Goal: Task Accomplishment & Management: Manage account settings

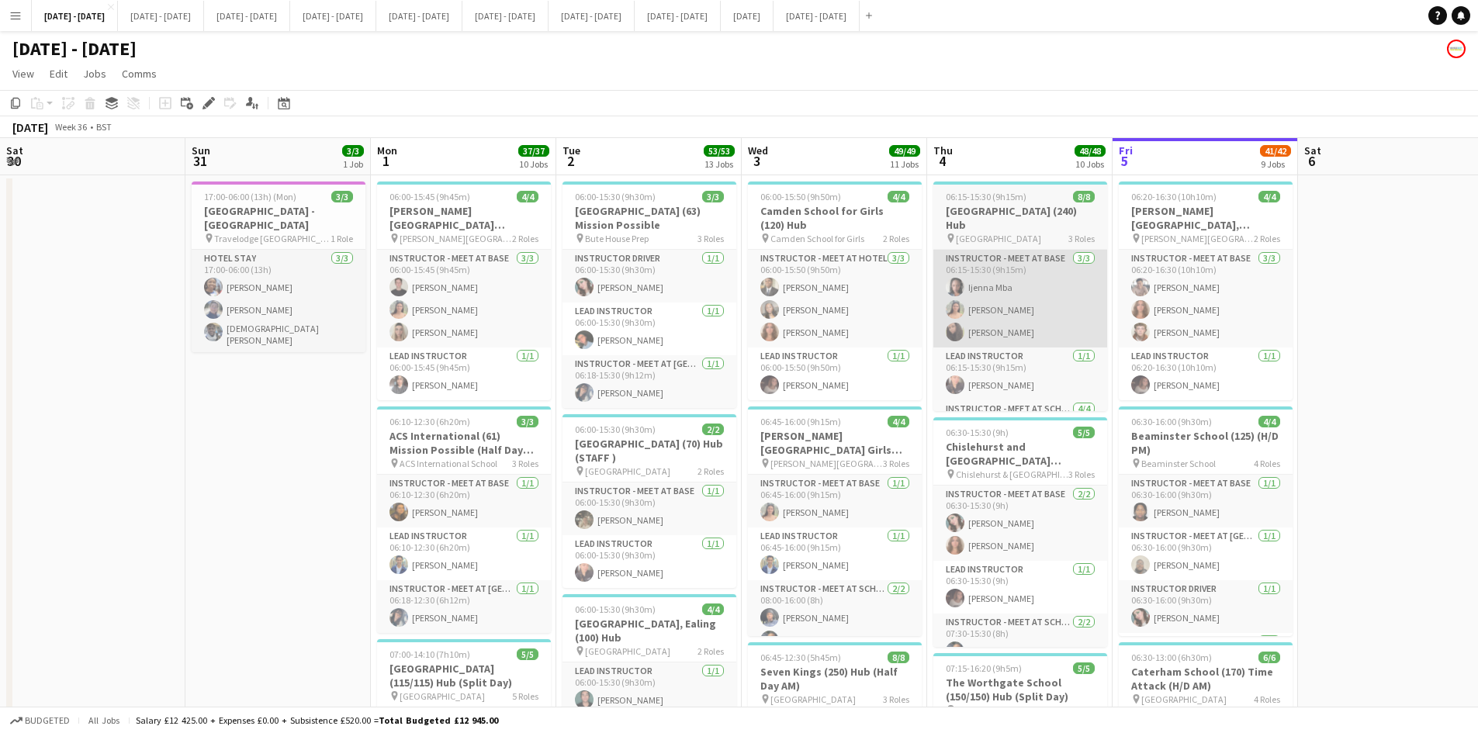
scroll to position [0, 476]
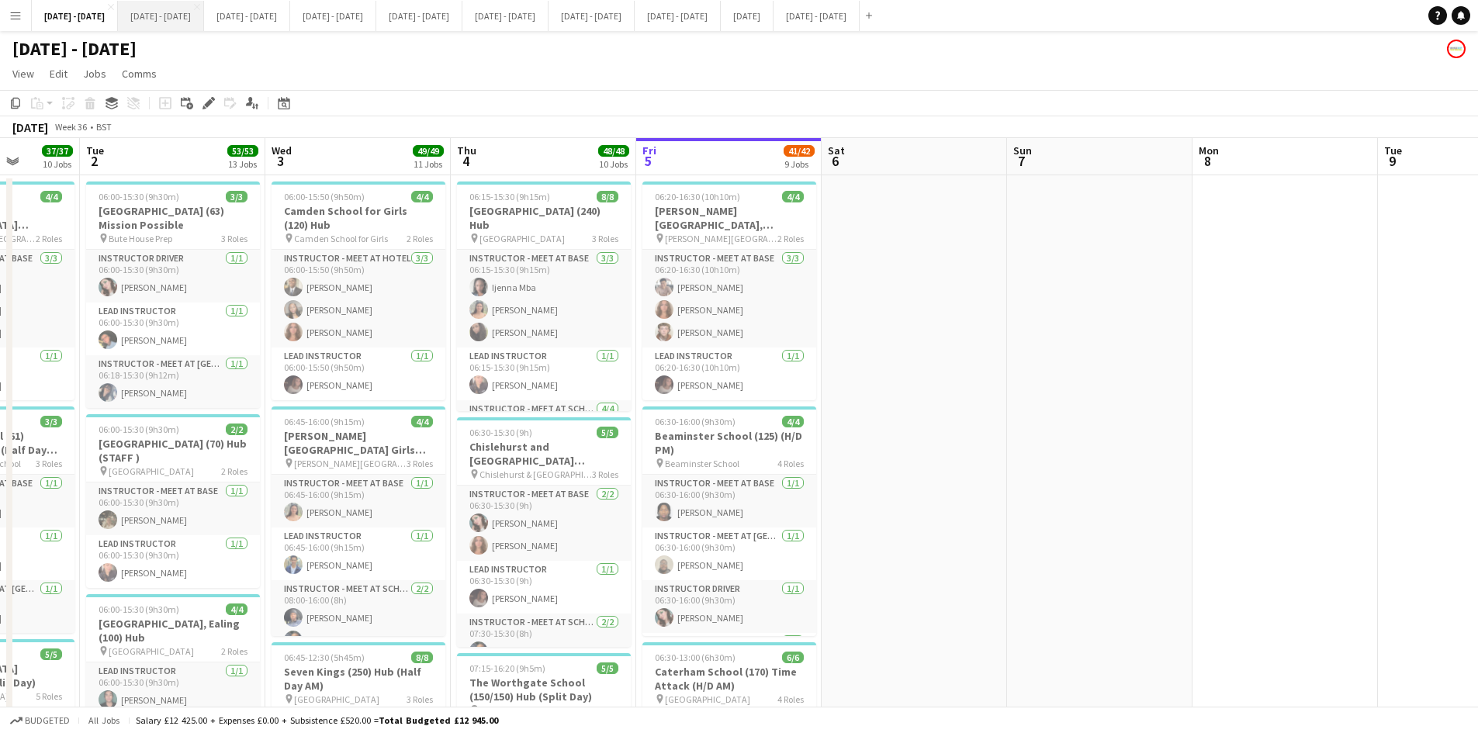
click at [163, 11] on button "[DATE] - [DATE] Close" at bounding box center [161, 16] width 86 height 30
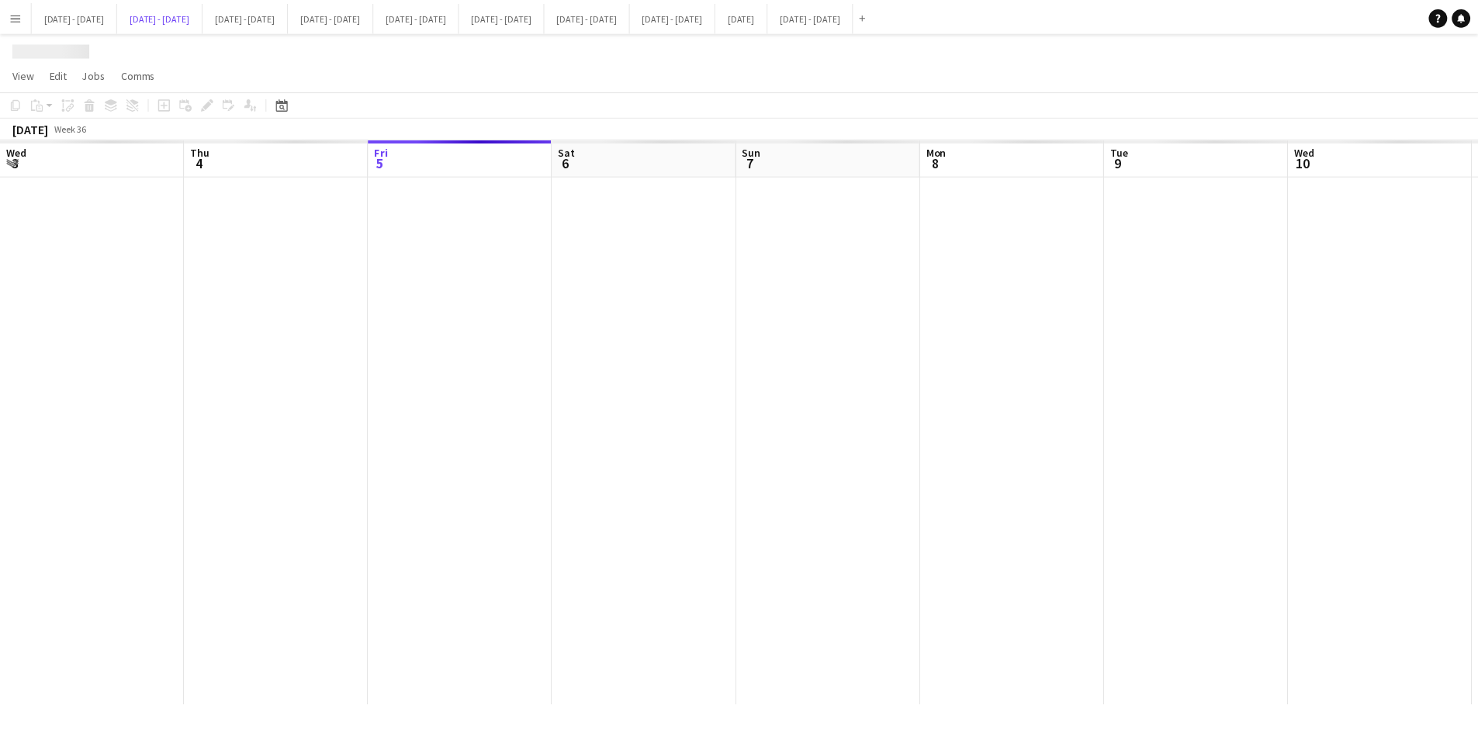
scroll to position [0, 525]
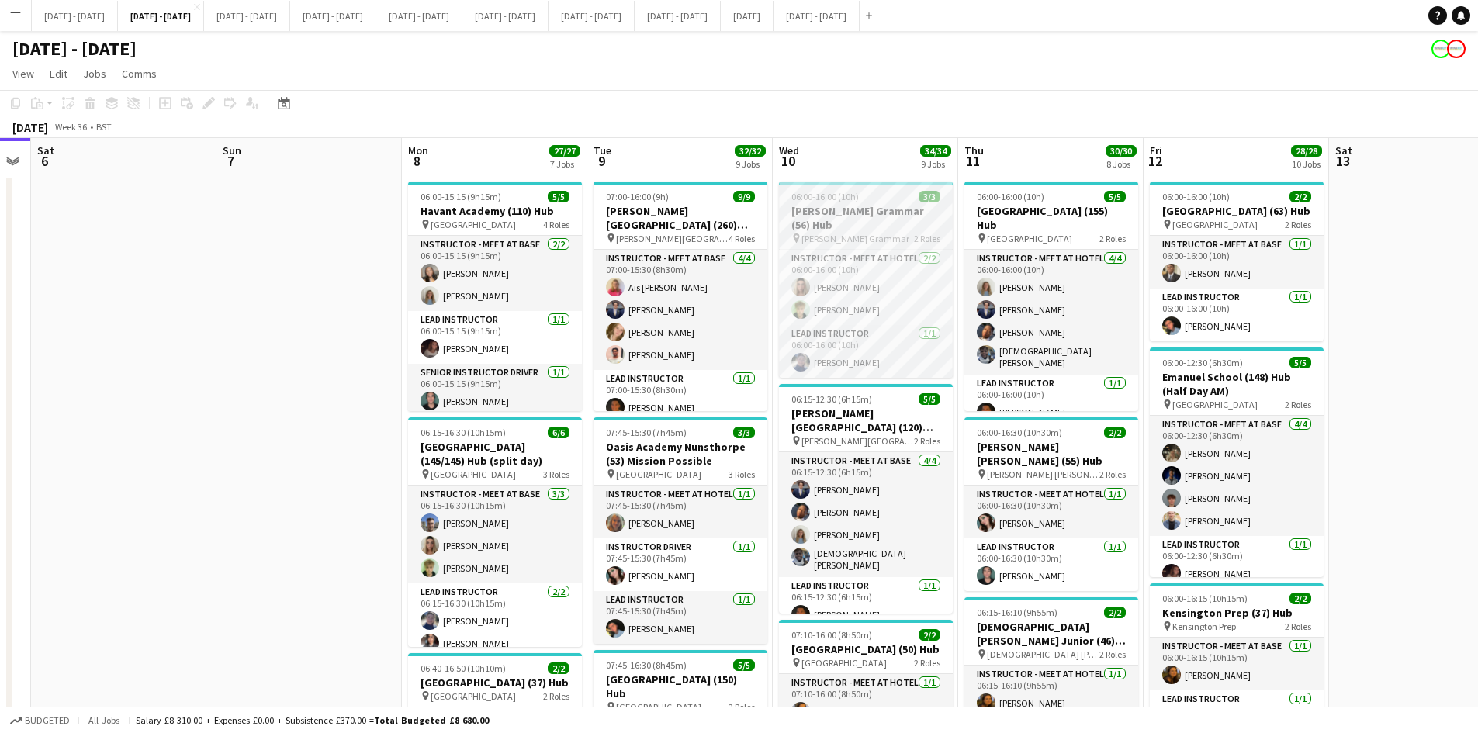
click at [880, 198] on div "06:00-16:00 (10h) 3/3" at bounding box center [866, 197] width 174 height 12
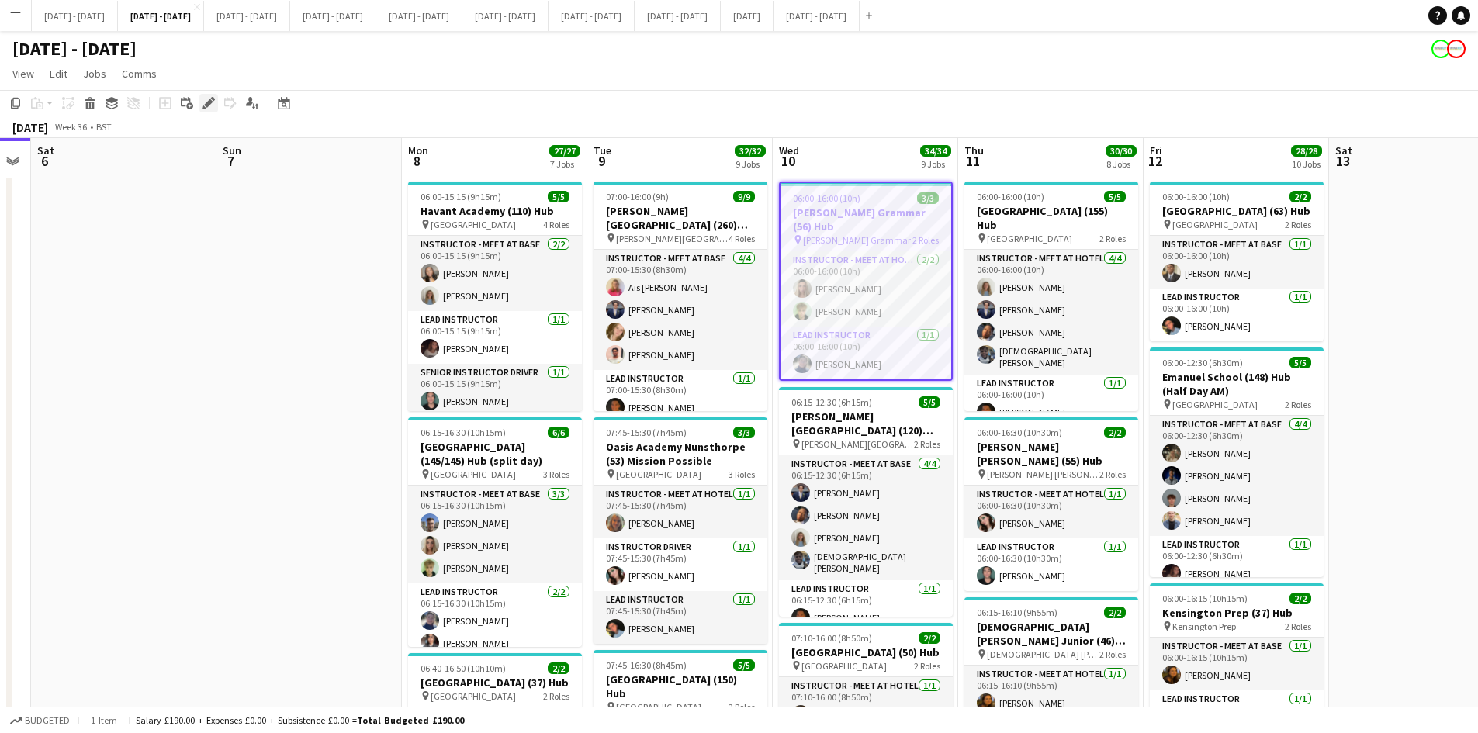
click at [202, 98] on icon "Edit" at bounding box center [208, 103] width 12 height 12
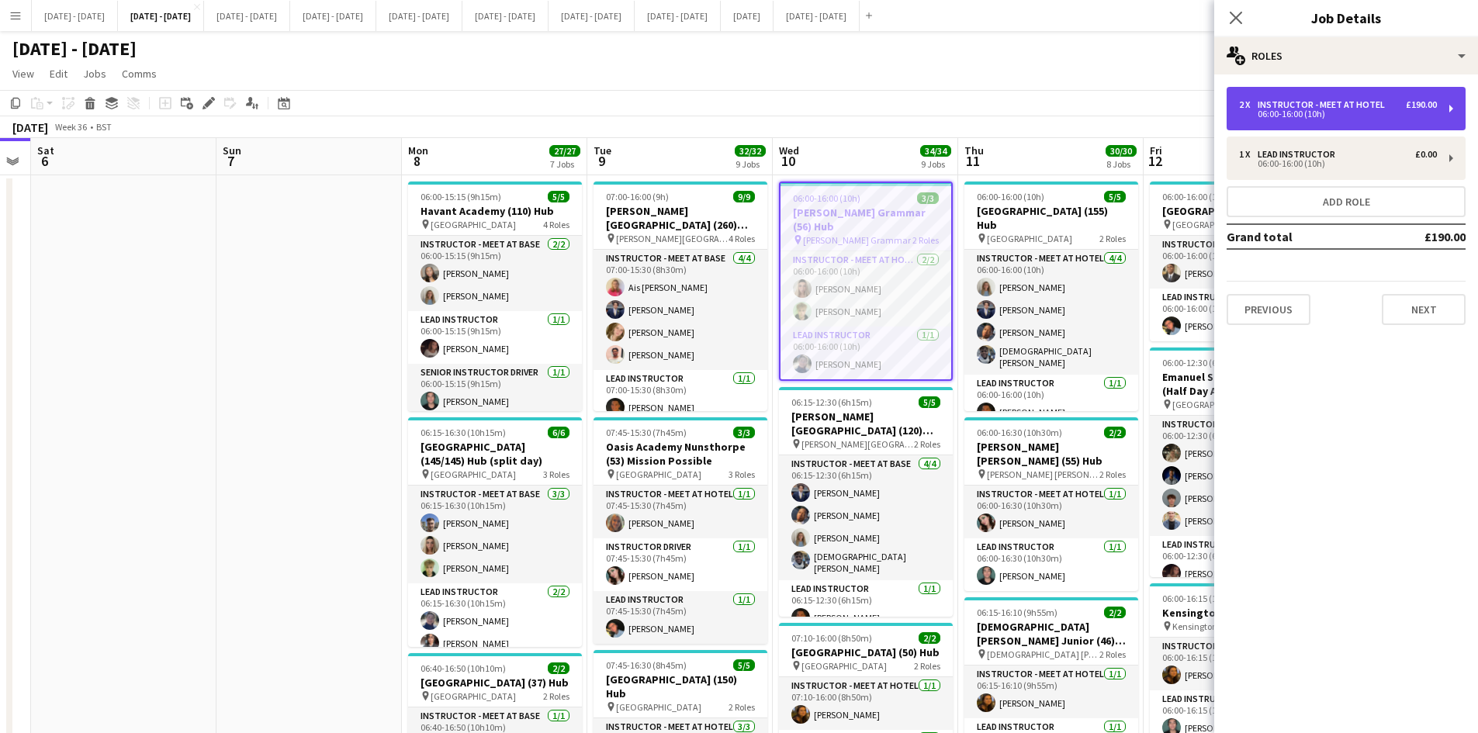
click at [1281, 113] on div "06:00-16:00 (10h)" at bounding box center [1338, 114] width 198 height 8
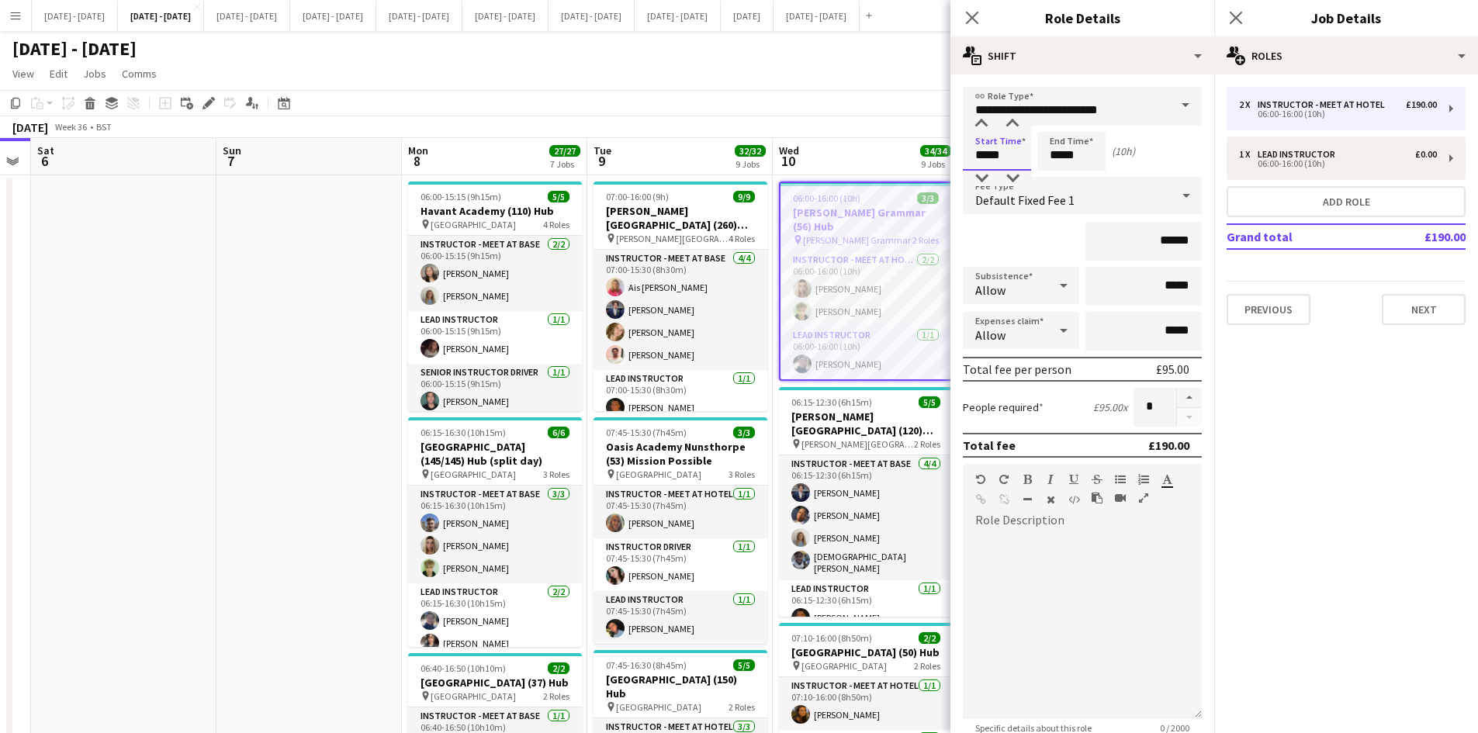
drag, startPoint x: 1017, startPoint y: 154, endPoint x: 929, endPoint y: 157, distance: 88.5
type input "*****"
click at [978, 12] on icon at bounding box center [971, 17] width 15 height 15
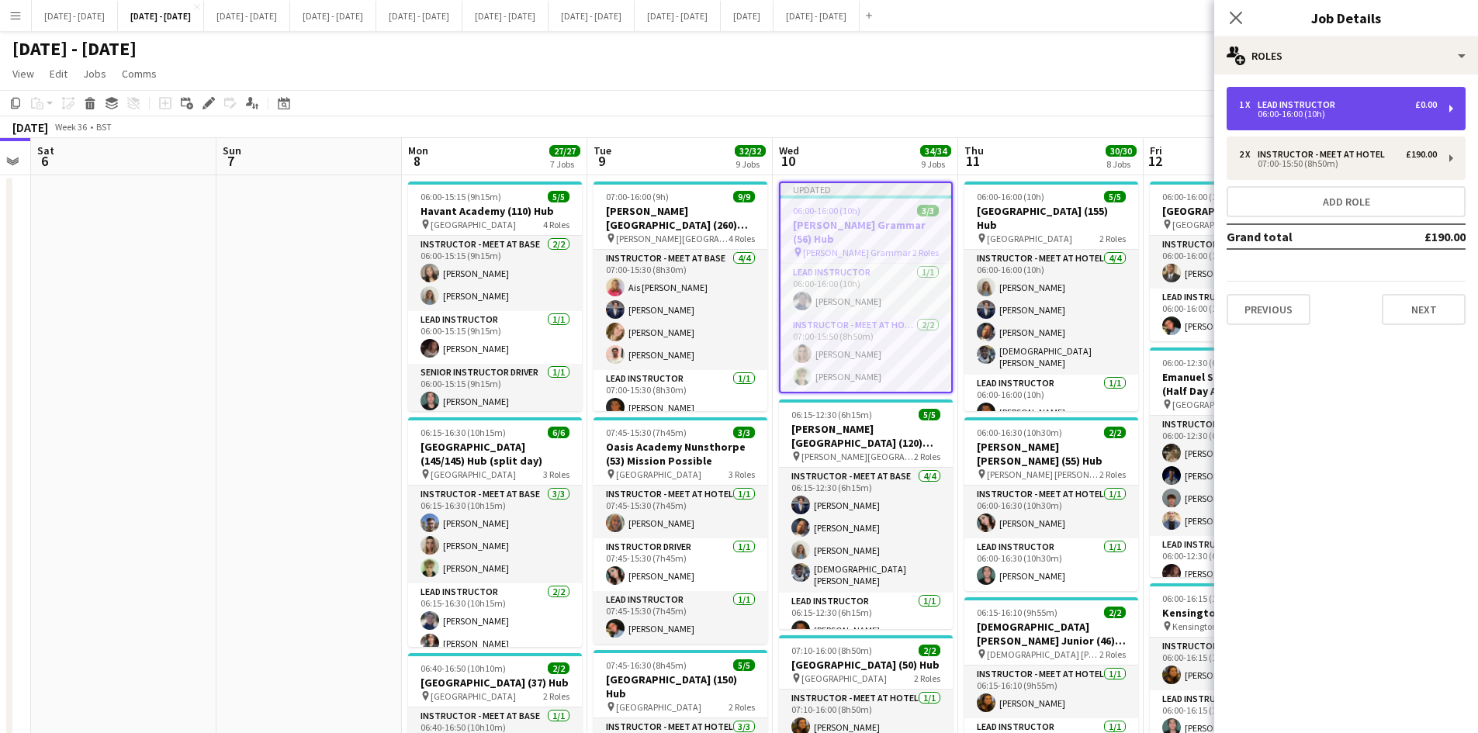
click at [1304, 114] on div "06:00-16:00 (10h)" at bounding box center [1338, 114] width 198 height 8
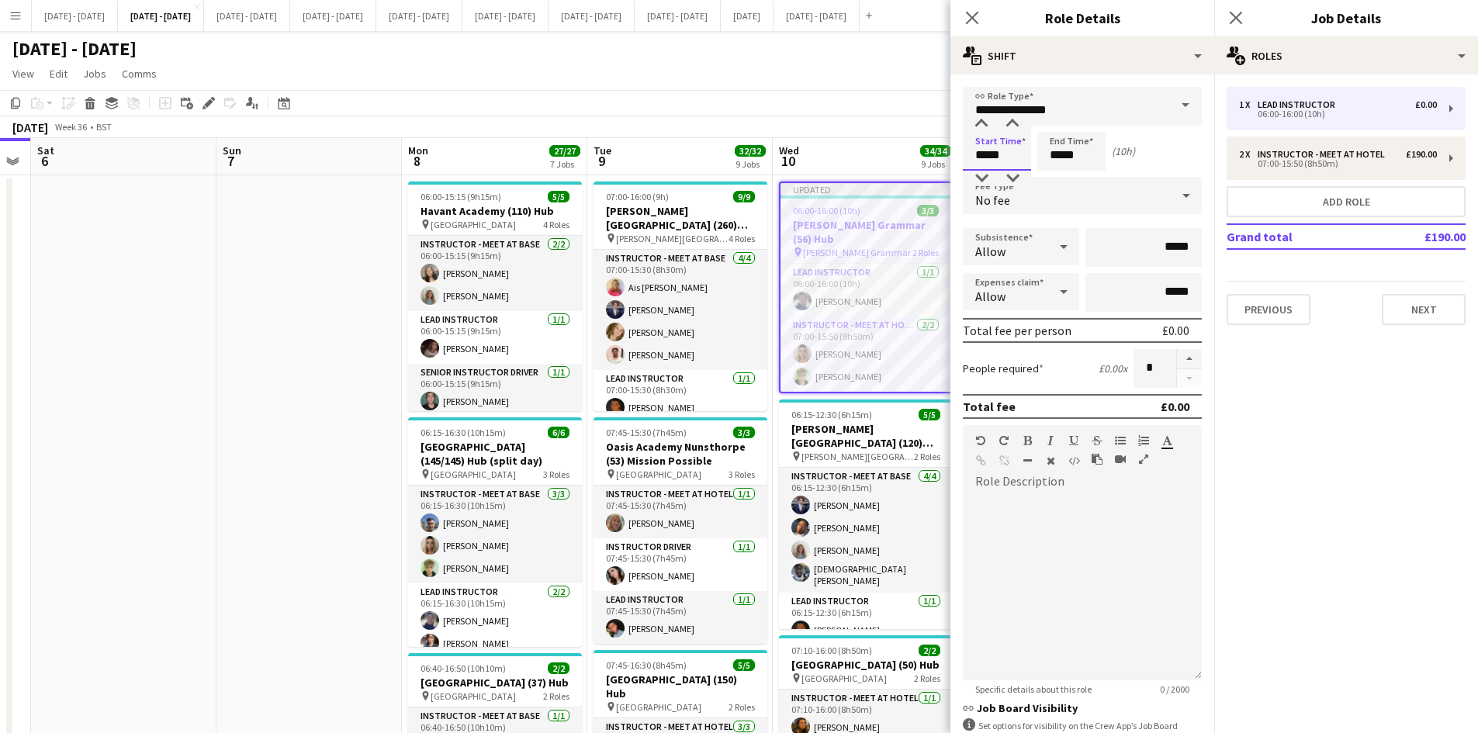
drag, startPoint x: 1005, startPoint y: 153, endPoint x: 944, endPoint y: 154, distance: 60.5
type input "*****"
click at [973, 17] on icon at bounding box center [971, 17] width 15 height 15
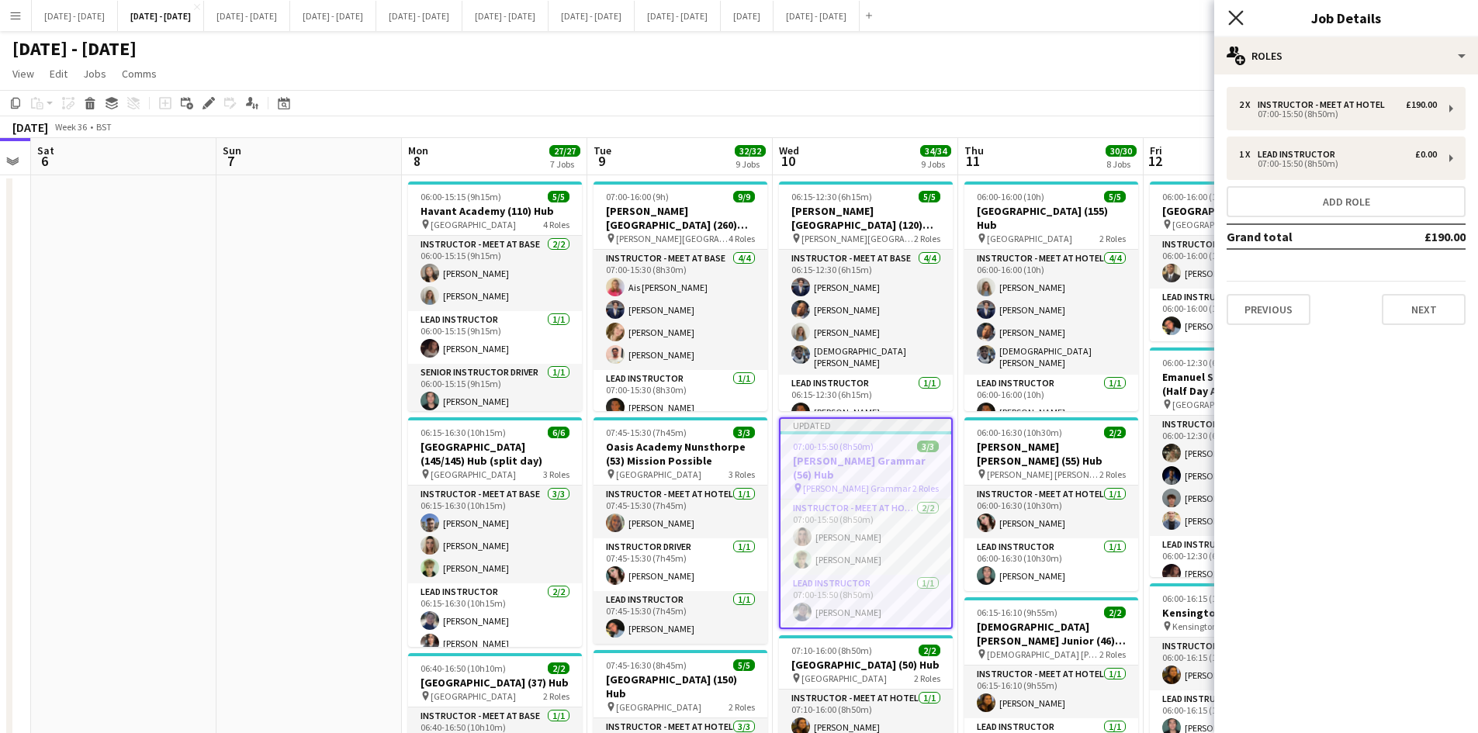
click at [1231, 13] on icon at bounding box center [1235, 17] width 15 height 15
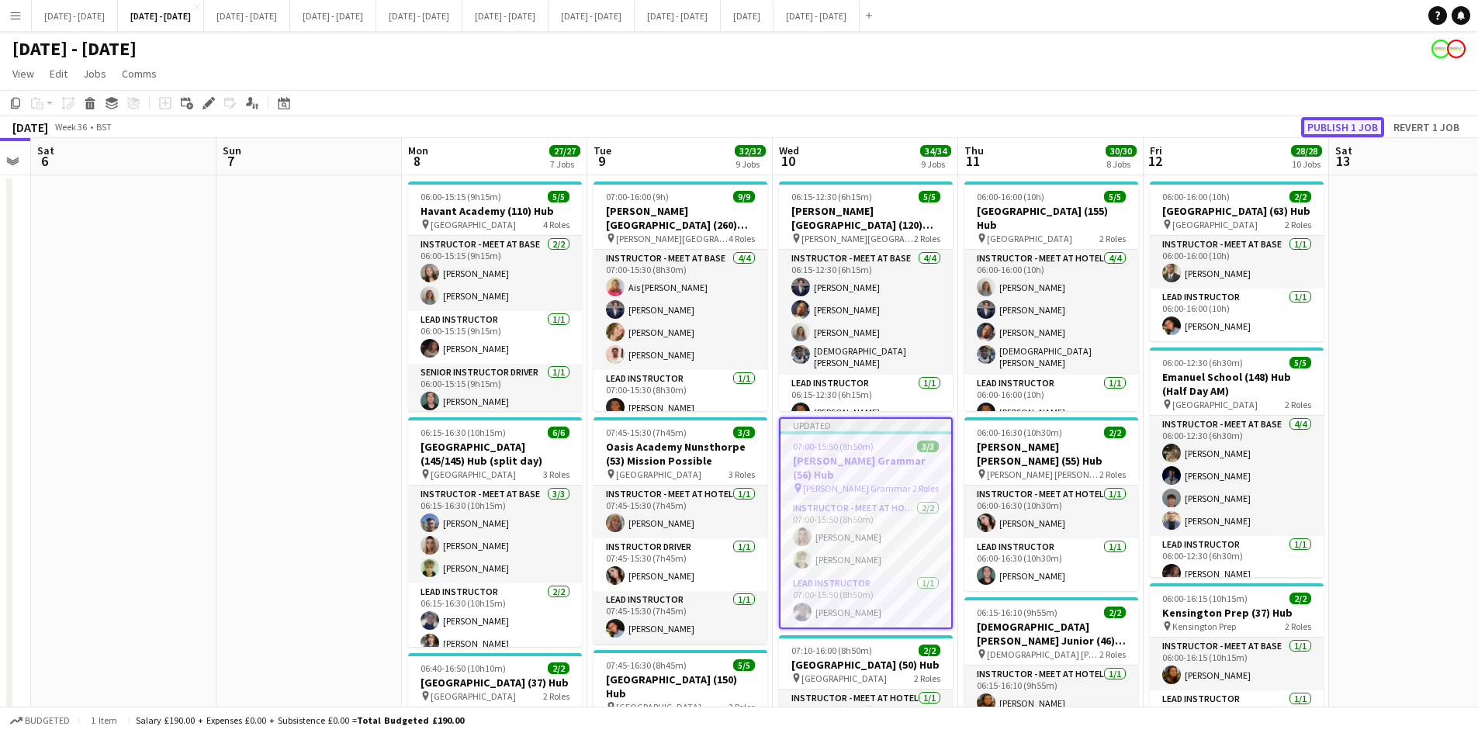
click at [1320, 123] on button "Publish 1 job" at bounding box center [1342, 127] width 83 height 20
